Goal: Task Accomplishment & Management: Use online tool/utility

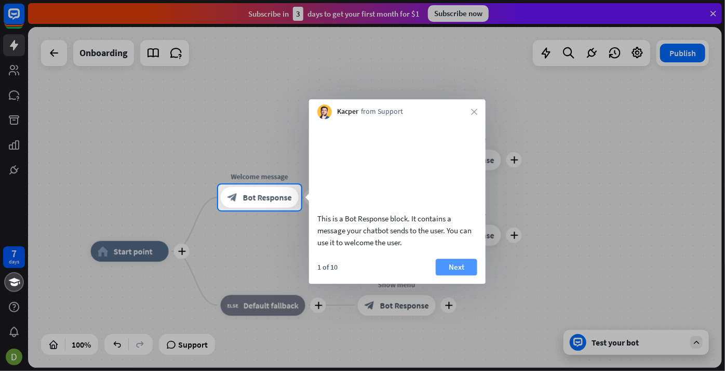
click at [472, 275] on button "Next" at bounding box center [457, 267] width 42 height 17
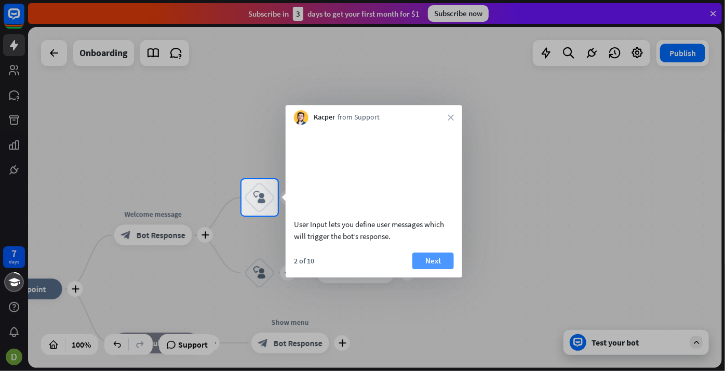
click at [428, 269] on button "Next" at bounding box center [434, 260] width 42 height 17
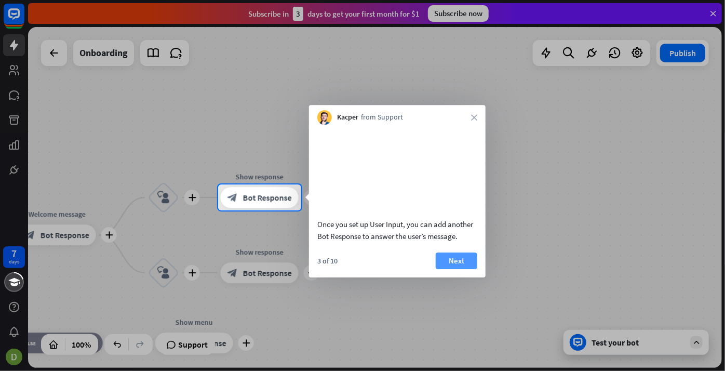
click at [454, 269] on button "Next" at bounding box center [457, 260] width 42 height 17
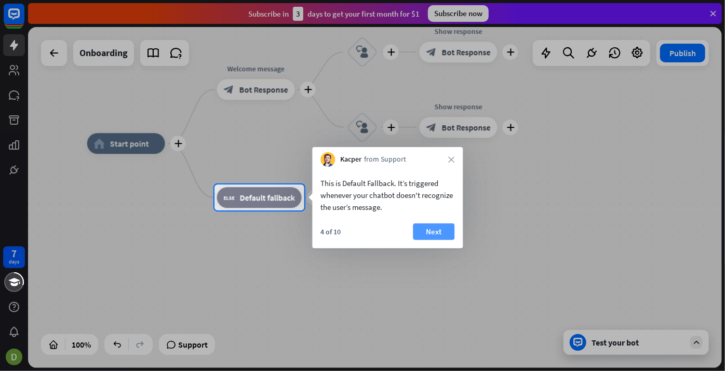
click at [434, 231] on button "Next" at bounding box center [434, 231] width 42 height 17
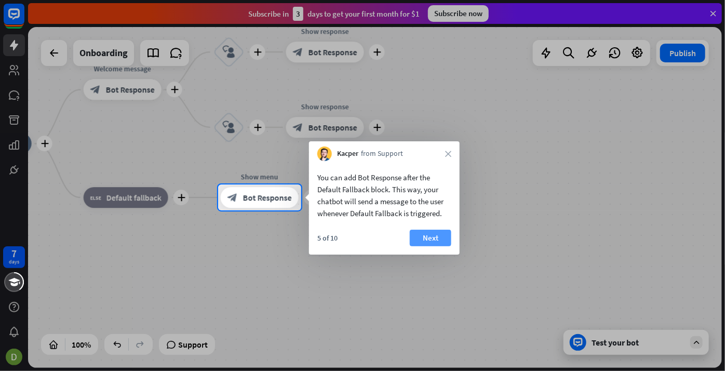
click at [444, 238] on button "Next" at bounding box center [431, 238] width 42 height 17
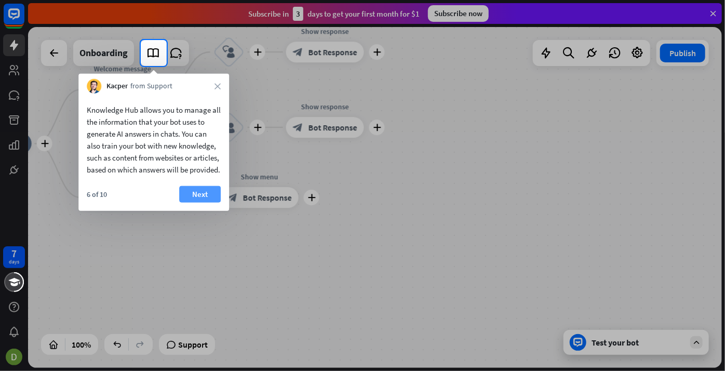
click at [196, 201] on button "Next" at bounding box center [200, 194] width 42 height 17
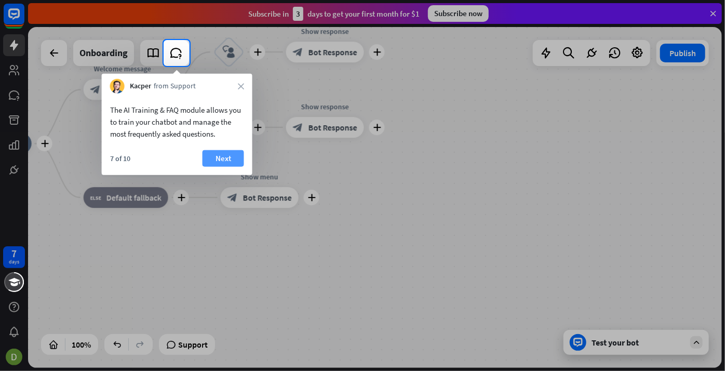
click at [221, 157] on button "Next" at bounding box center [224, 158] width 42 height 17
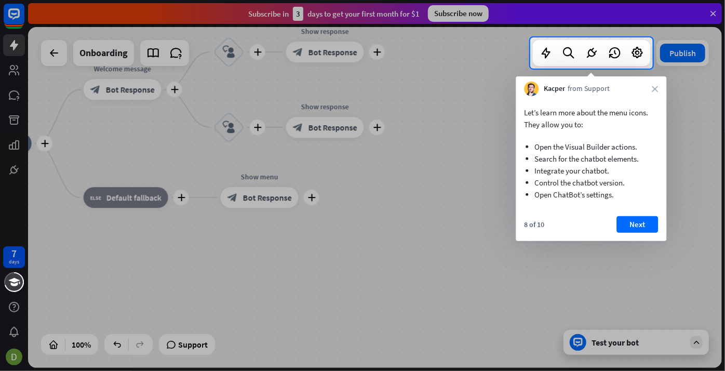
click at [655, 223] on button "Next" at bounding box center [638, 224] width 42 height 17
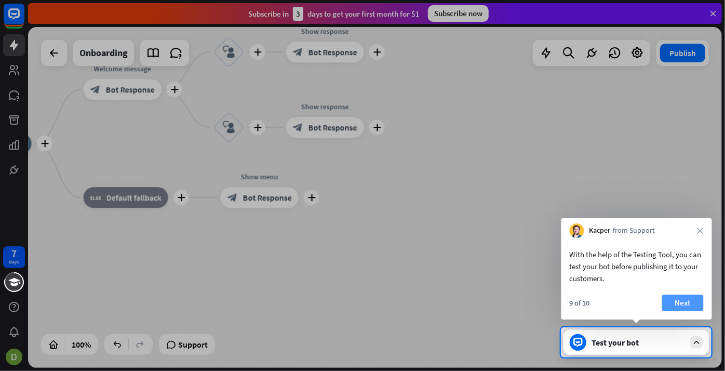
click at [691, 302] on button "Next" at bounding box center [683, 303] width 42 height 17
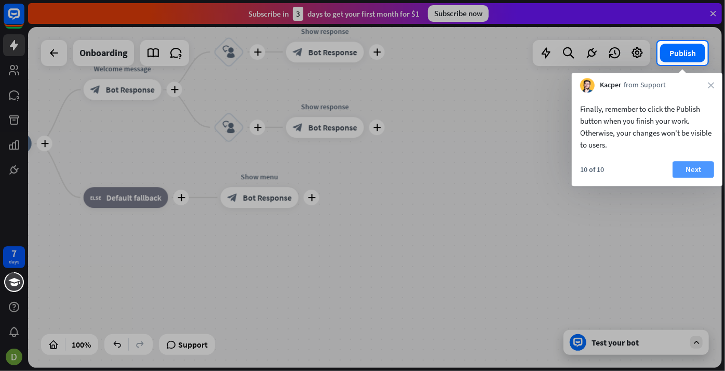
click at [694, 168] on button "Next" at bounding box center [694, 169] width 42 height 17
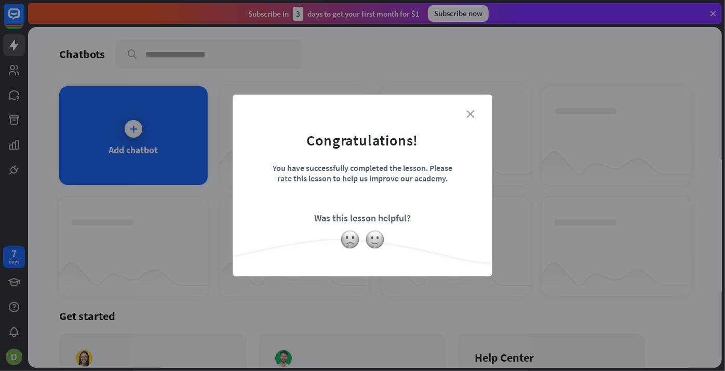
click at [469, 111] on icon "close" at bounding box center [471, 114] width 8 height 8
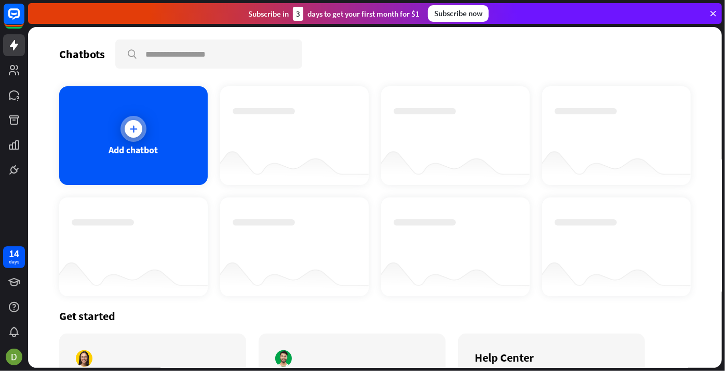
click at [158, 138] on div "Add chatbot" at bounding box center [133, 135] width 149 height 99
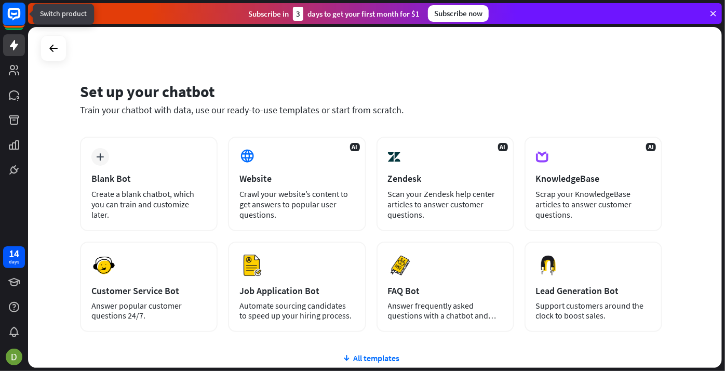
click at [21, 17] on rect at bounding box center [14, 14] width 23 height 23
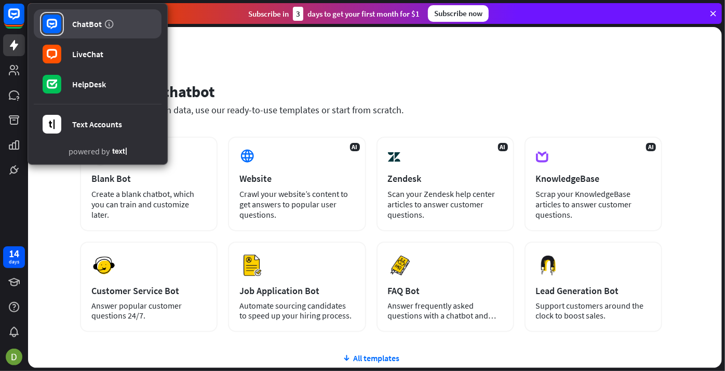
click at [98, 17] on link "ChatBot" at bounding box center [98, 23] width 128 height 29
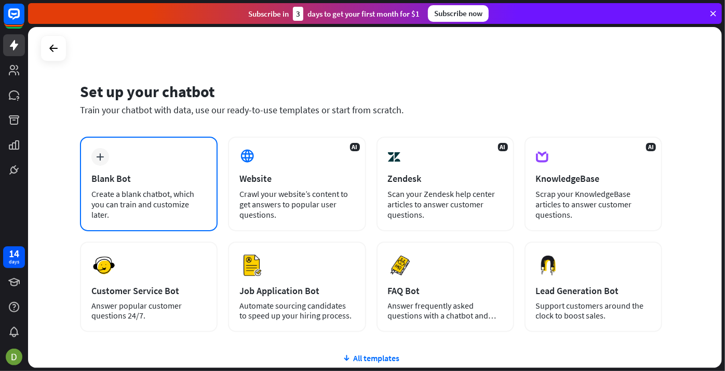
click at [155, 191] on div "Create a blank chatbot, which you can train and customize later." at bounding box center [148, 204] width 115 height 31
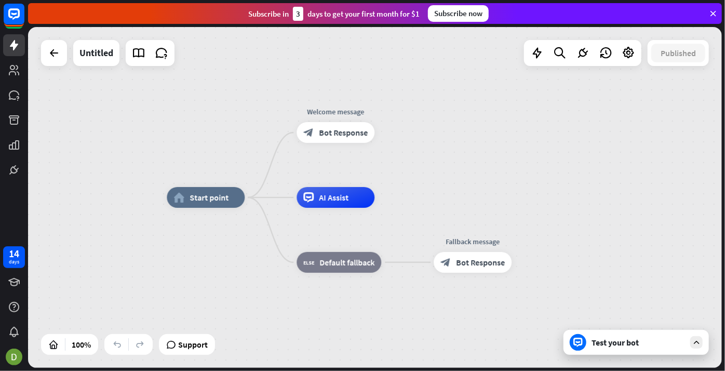
click at [630, 347] on div "Test your bot" at bounding box center [639, 342] width 94 height 10
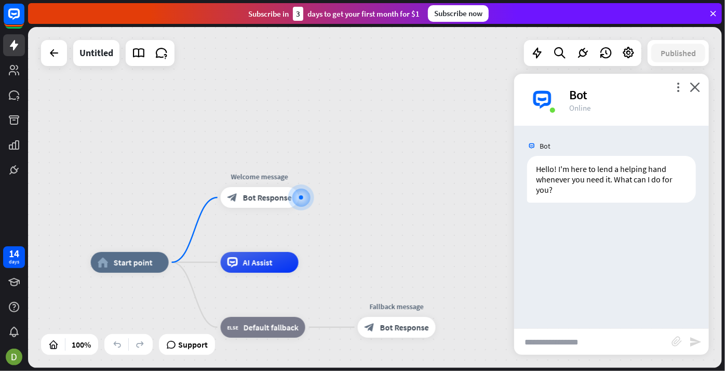
paste input "*******"
type input "*"
type input "**"
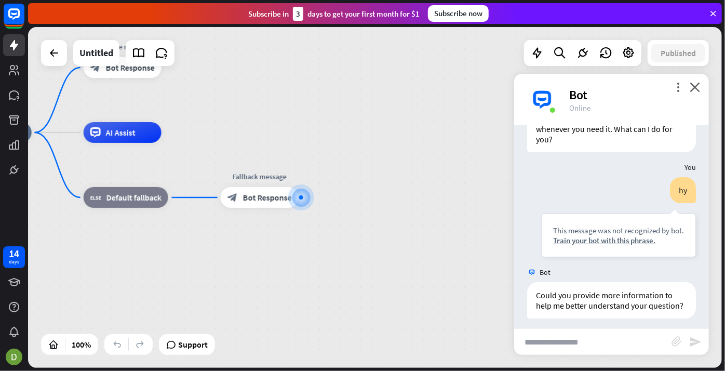
scroll to position [54, 0]
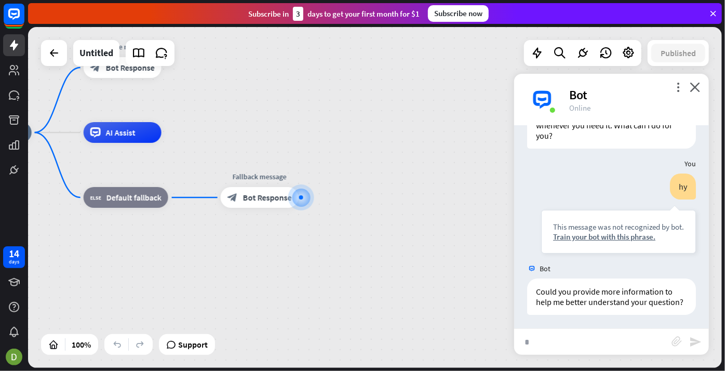
click at [548, 352] on input "*" at bounding box center [592, 342] width 157 height 26
type input "***"
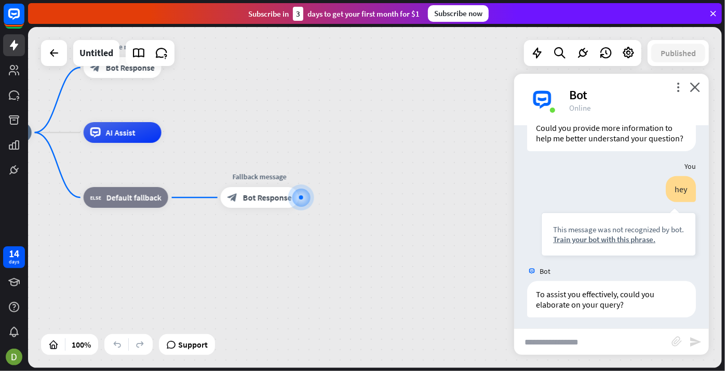
scroll to position [219, 0]
type input "**********"
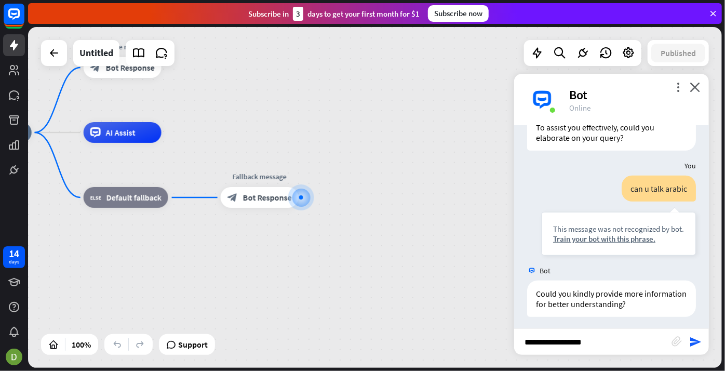
type input "**********"
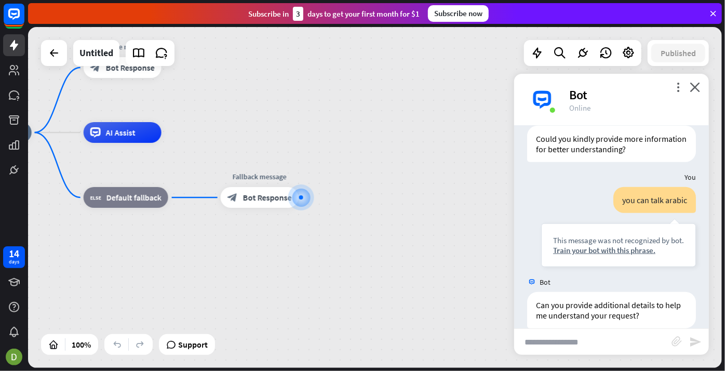
scroll to position [549, 0]
